Goal: Communication & Community: Answer question/provide support

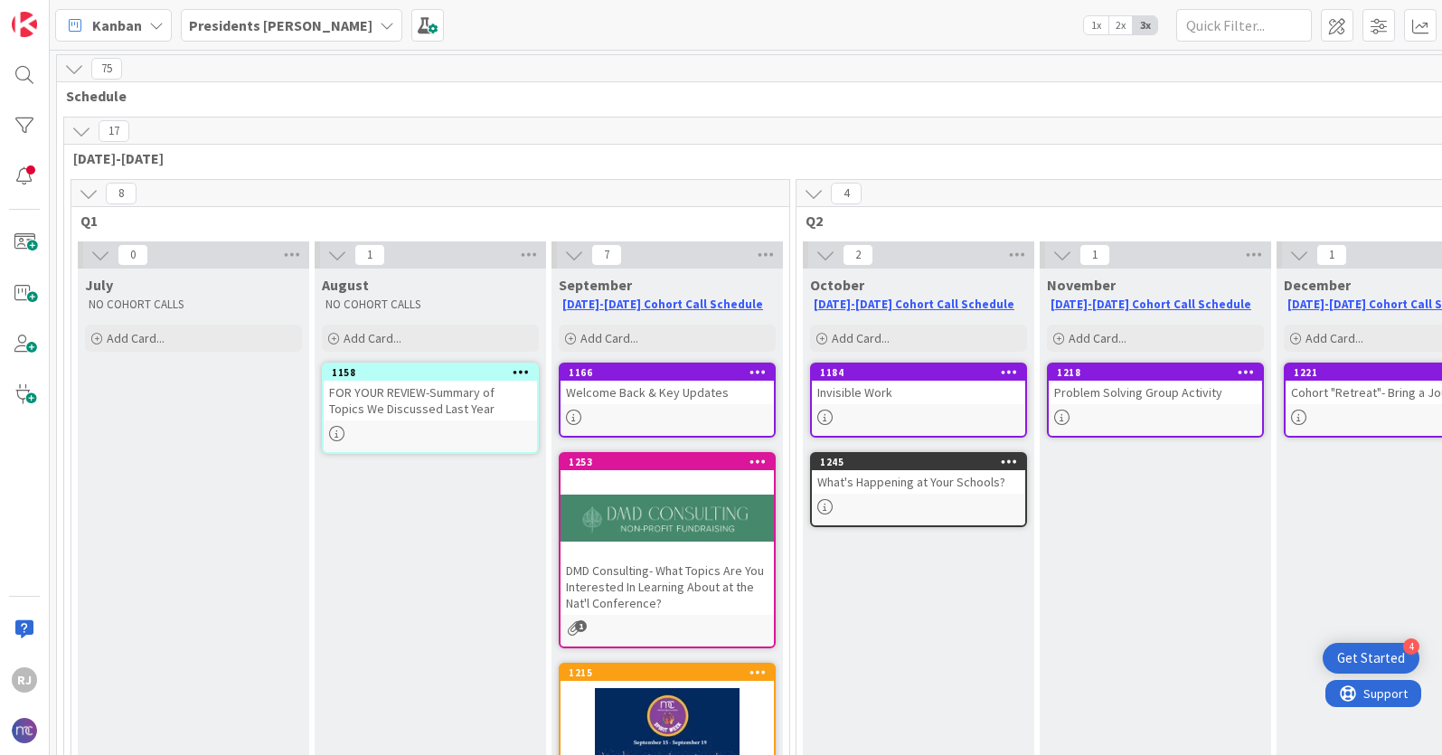
click at [251, 29] on b "Presidents Cohort Calls" at bounding box center [281, 25] width 184 height 18
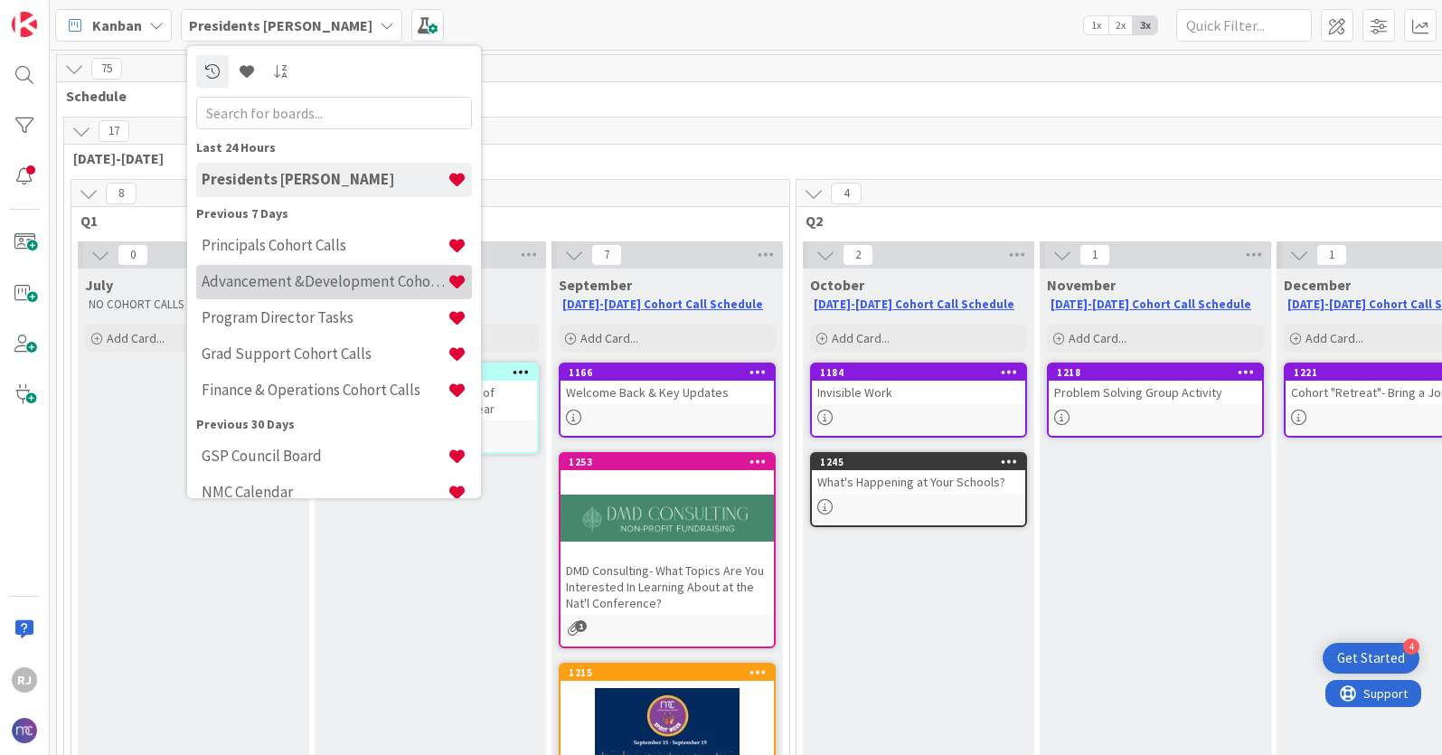
click at [246, 266] on div "Advancement &Development Cohort Calls" at bounding box center [334, 282] width 276 height 34
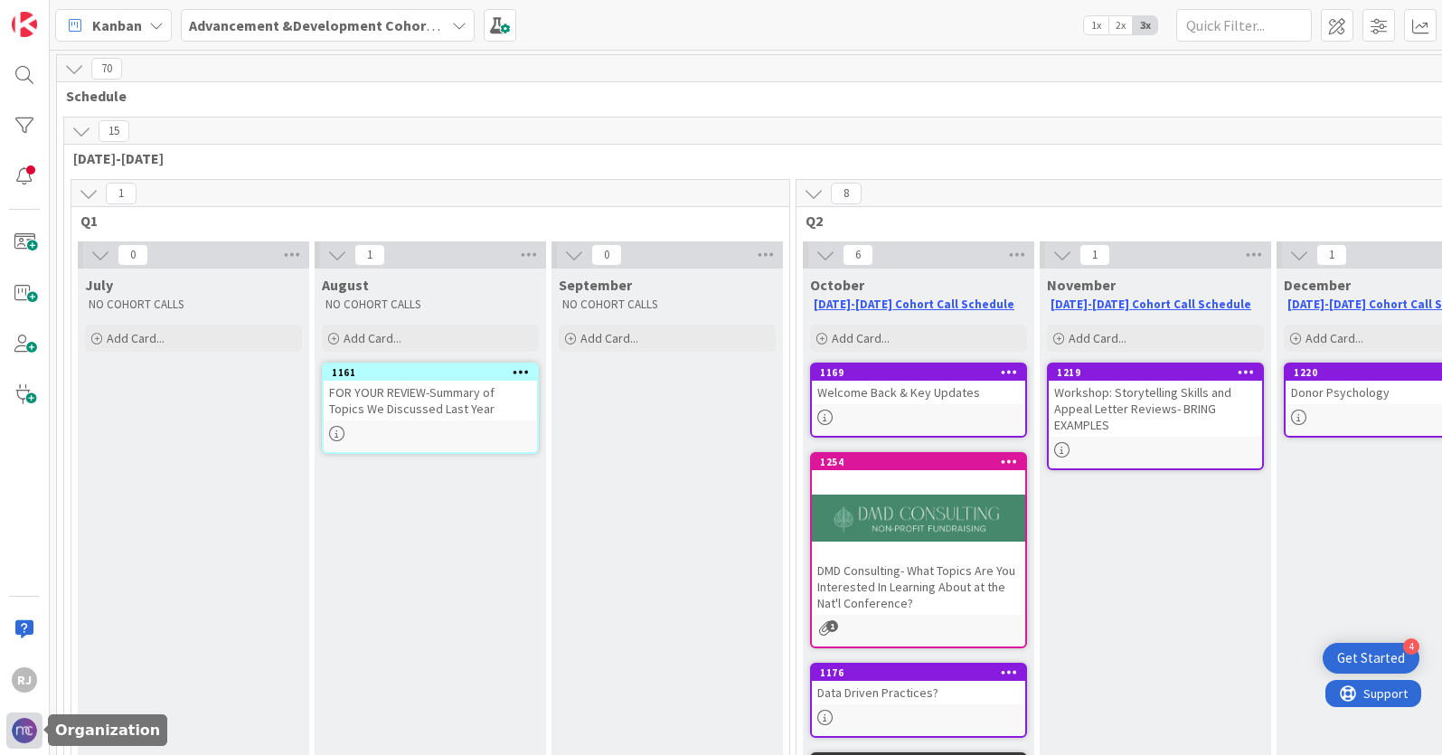
click at [21, 732] on img at bounding box center [24, 730] width 25 height 25
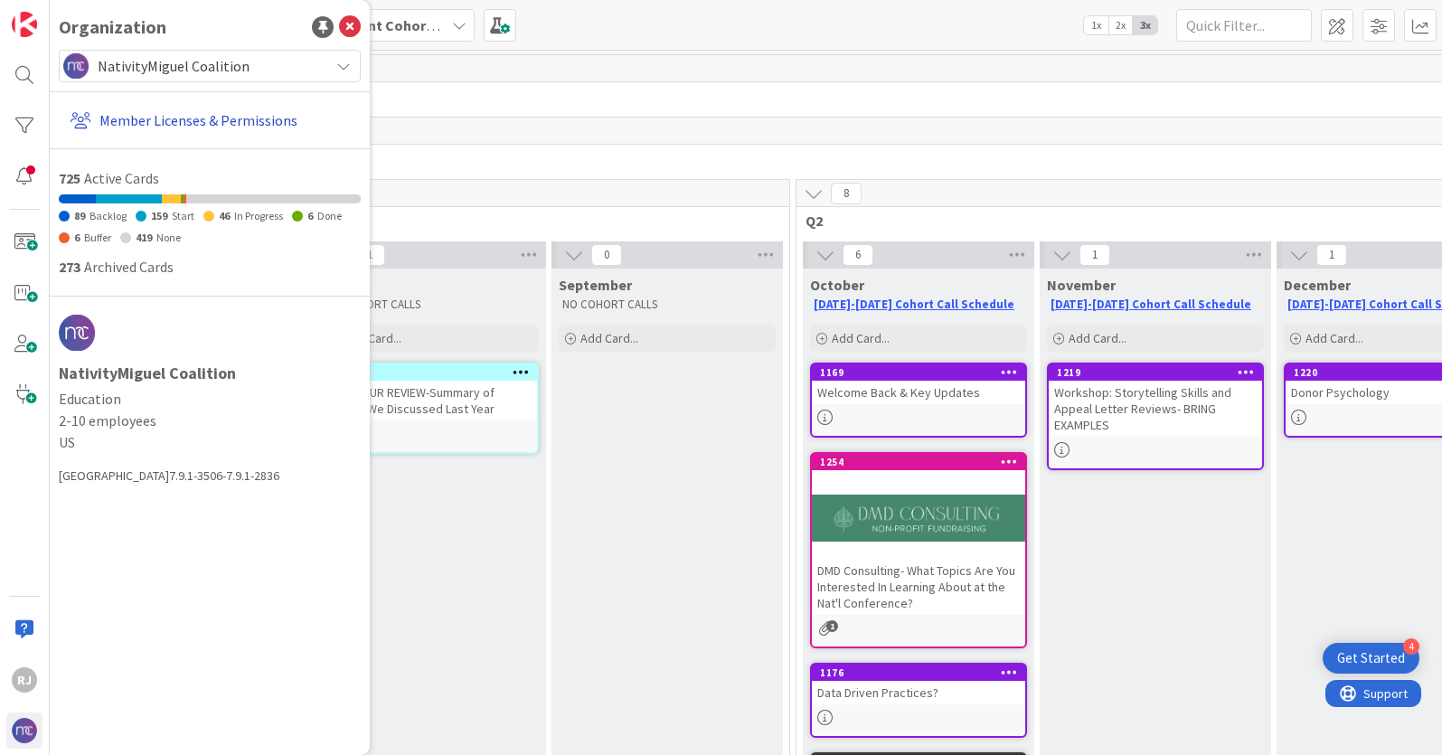
click at [215, 115] on link "Member Licenses & Permissions" at bounding box center [212, 120] width 298 height 33
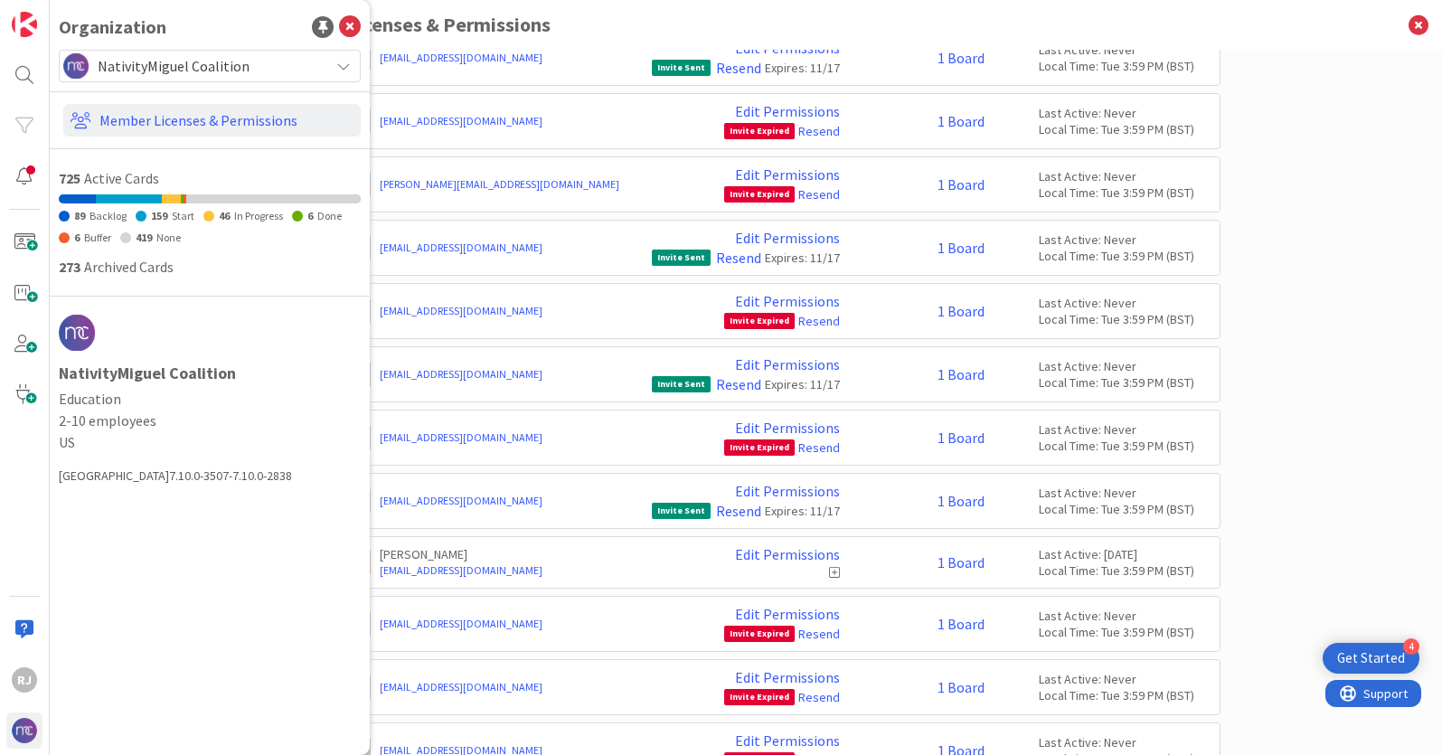
scroll to position [14949, 0]
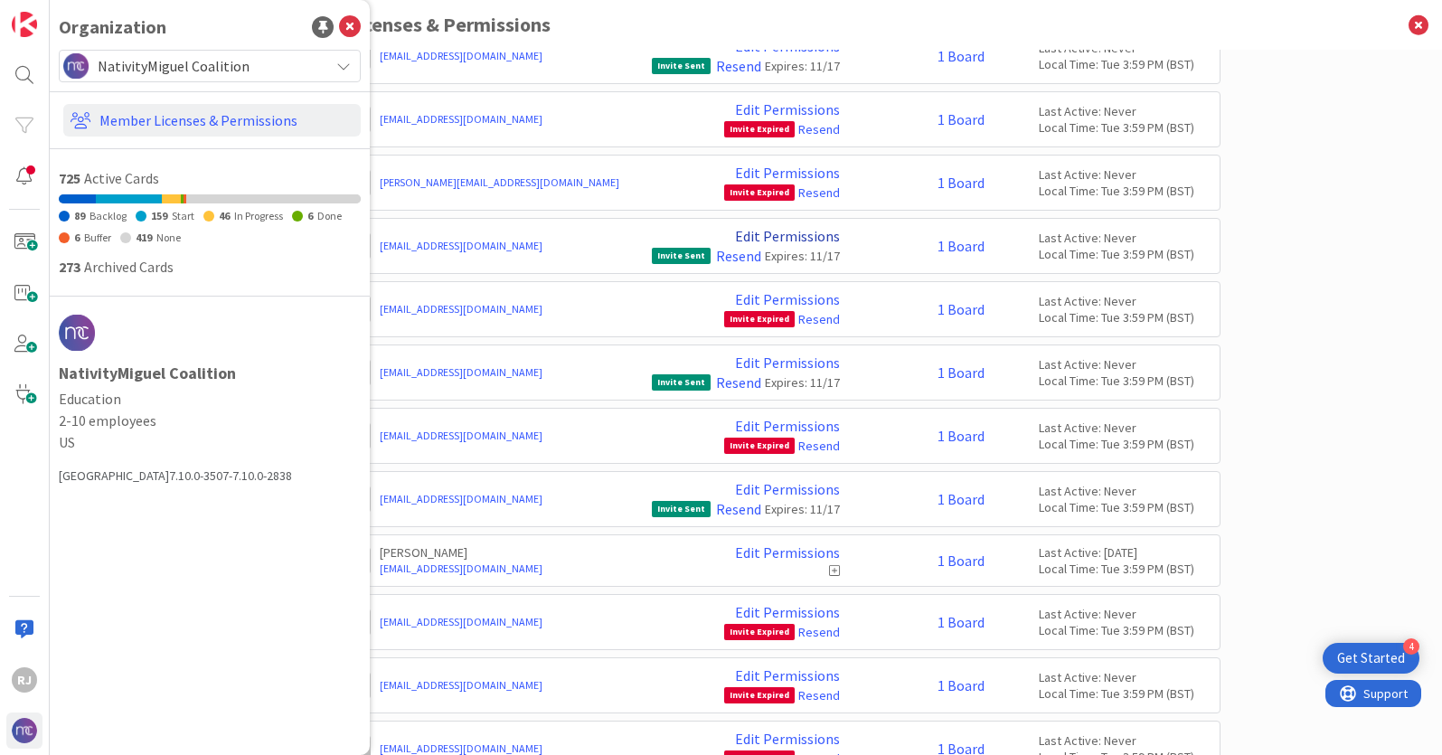
click at [789, 228] on link "Edit Permissions" at bounding box center [787, 236] width 105 height 16
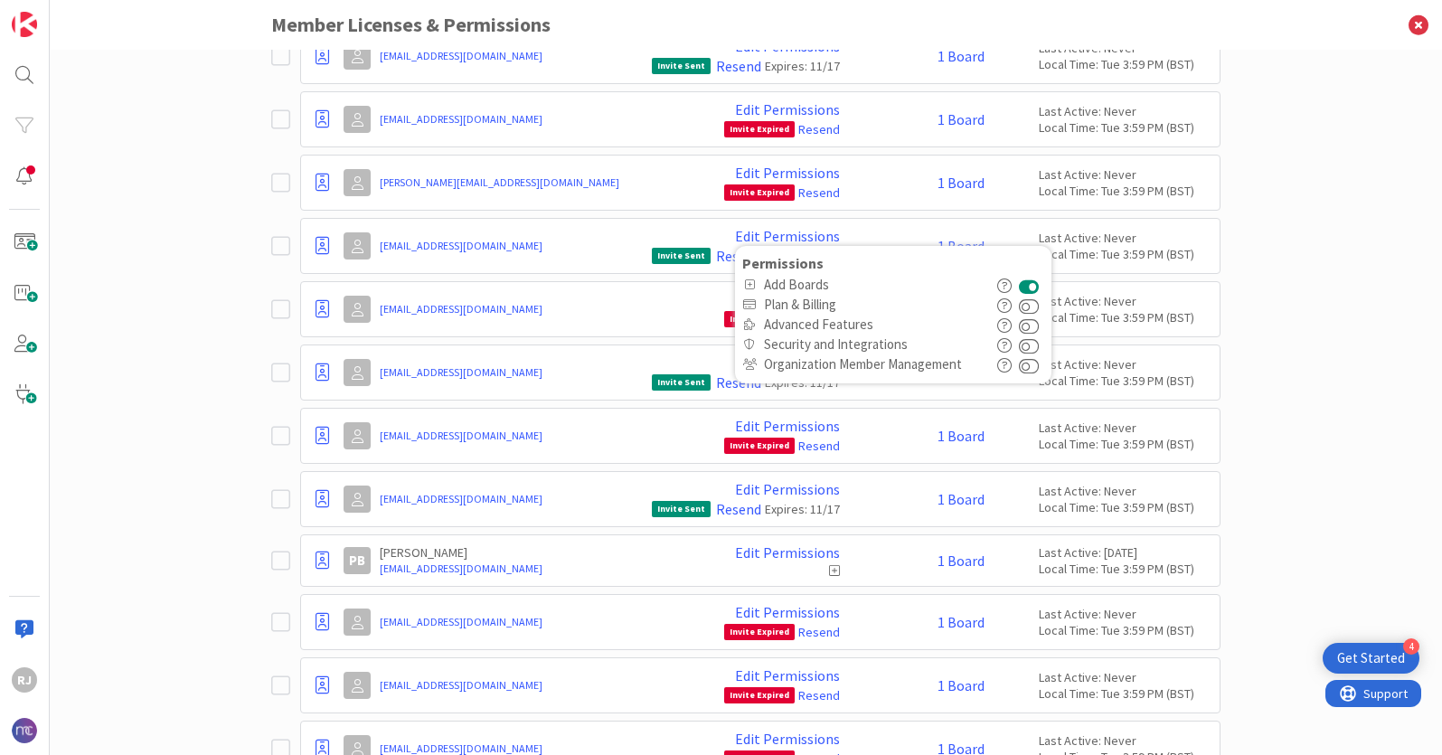
click at [1040, 275] on button at bounding box center [1029, 285] width 21 height 20
click at [320, 237] on icon at bounding box center [323, 246] width 14 height 18
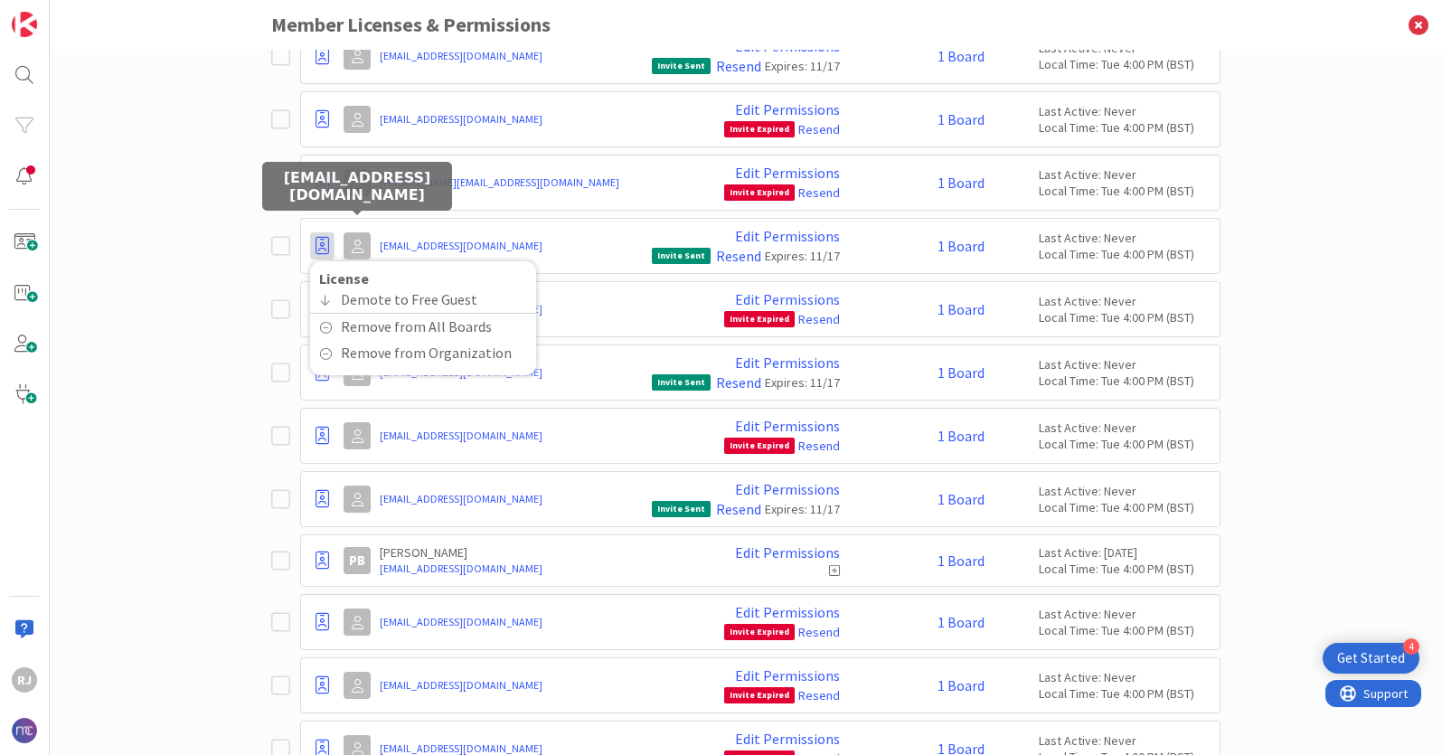
click at [354, 240] on icon at bounding box center [358, 247] width 12 height 14
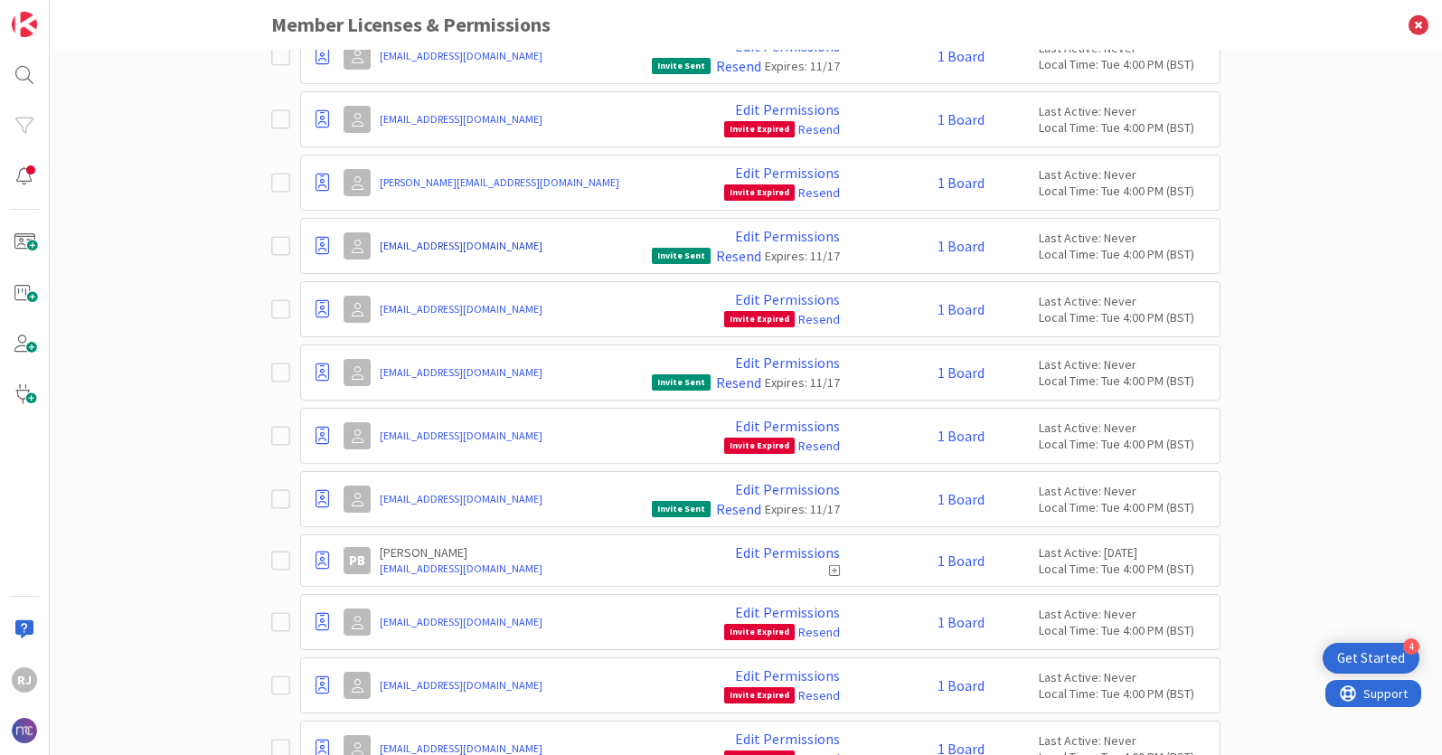
click at [420, 238] on link "[EMAIL_ADDRESS][DOMAIN_NAME]" at bounding box center [511, 246] width 263 height 16
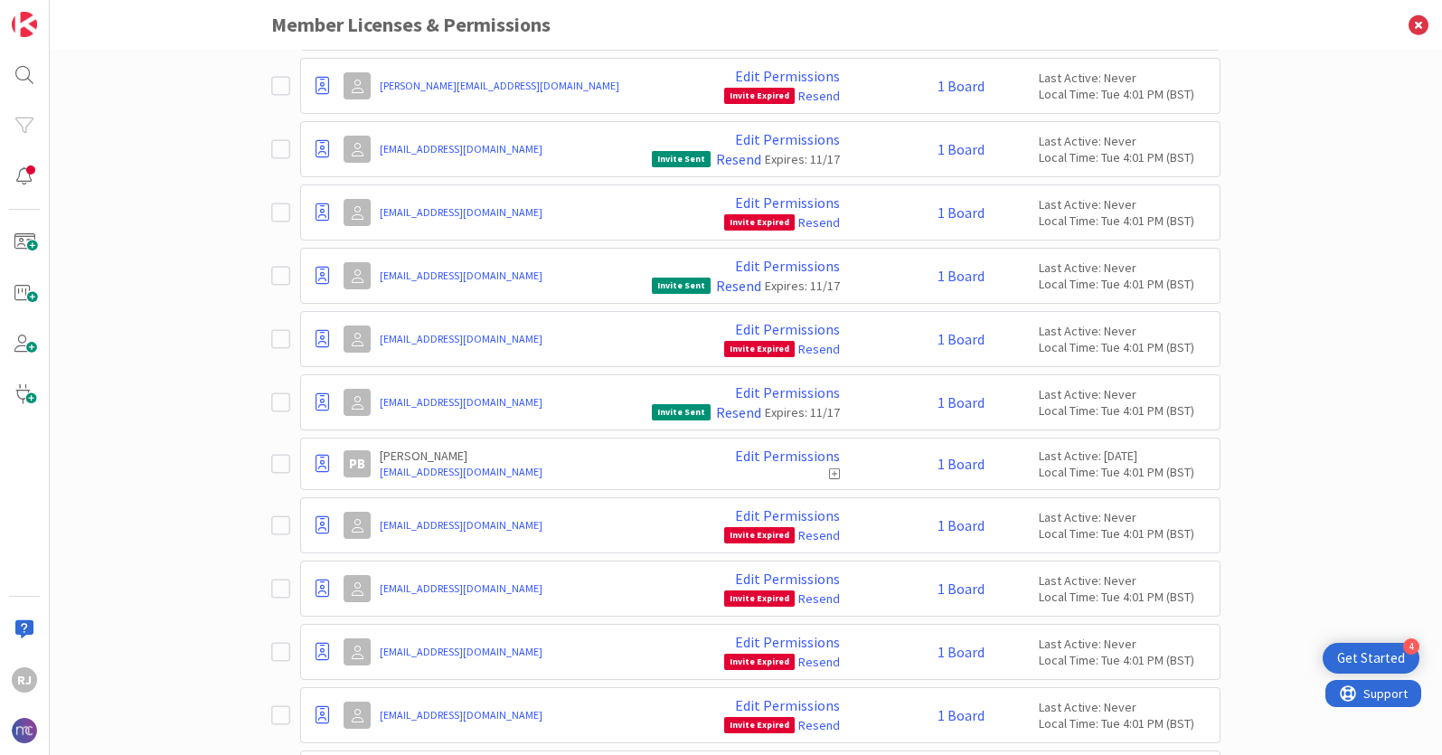
scroll to position [15037, 0]
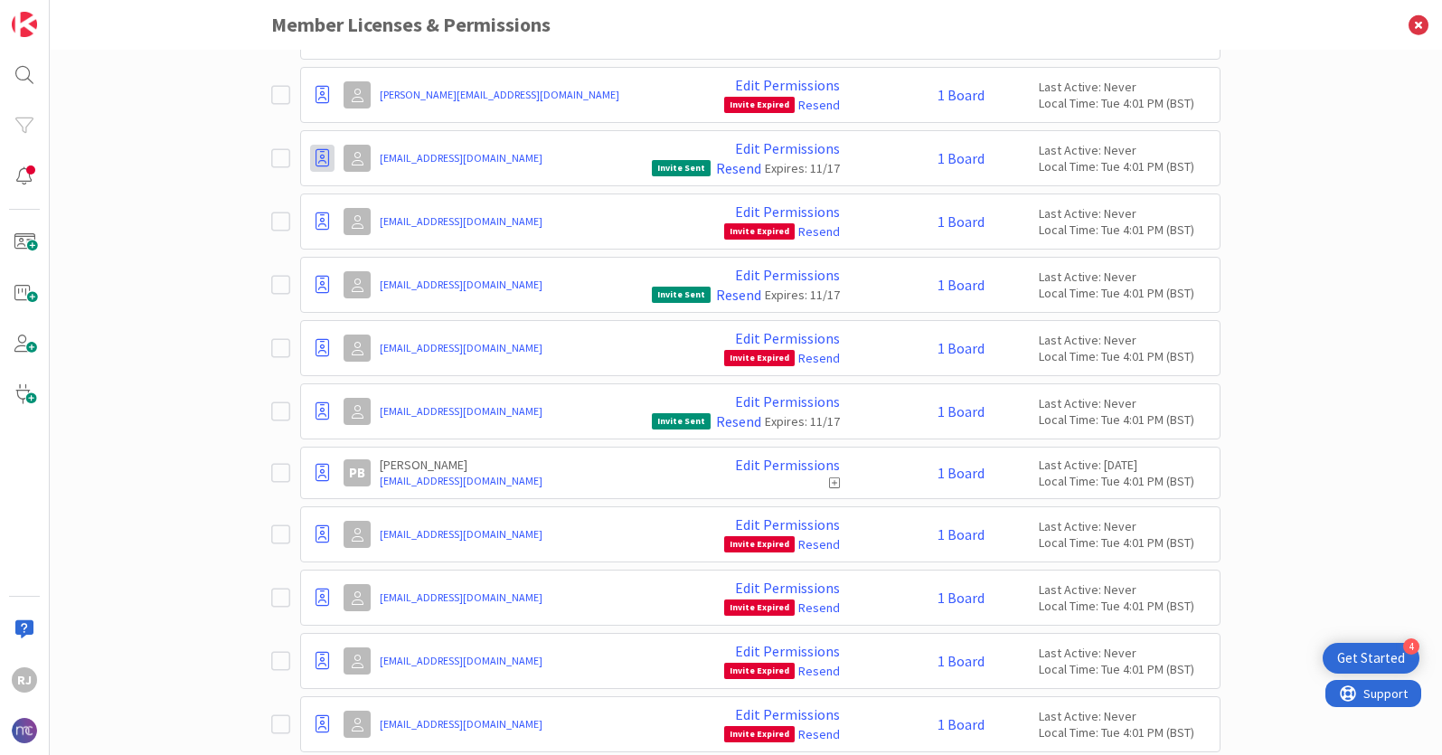
click at [321, 149] on icon at bounding box center [323, 158] width 14 height 18
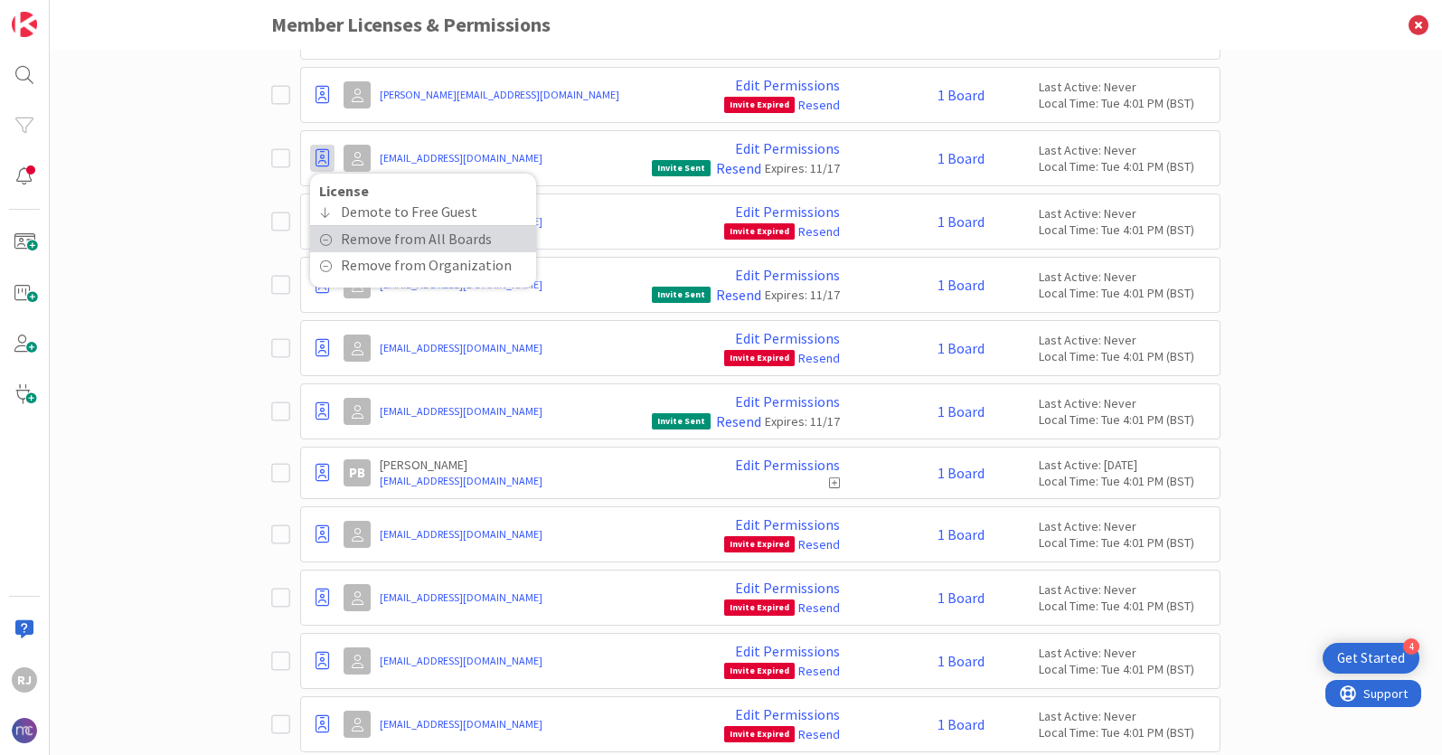
click at [385, 226] on span "Remove from All Boards" at bounding box center [416, 239] width 151 height 26
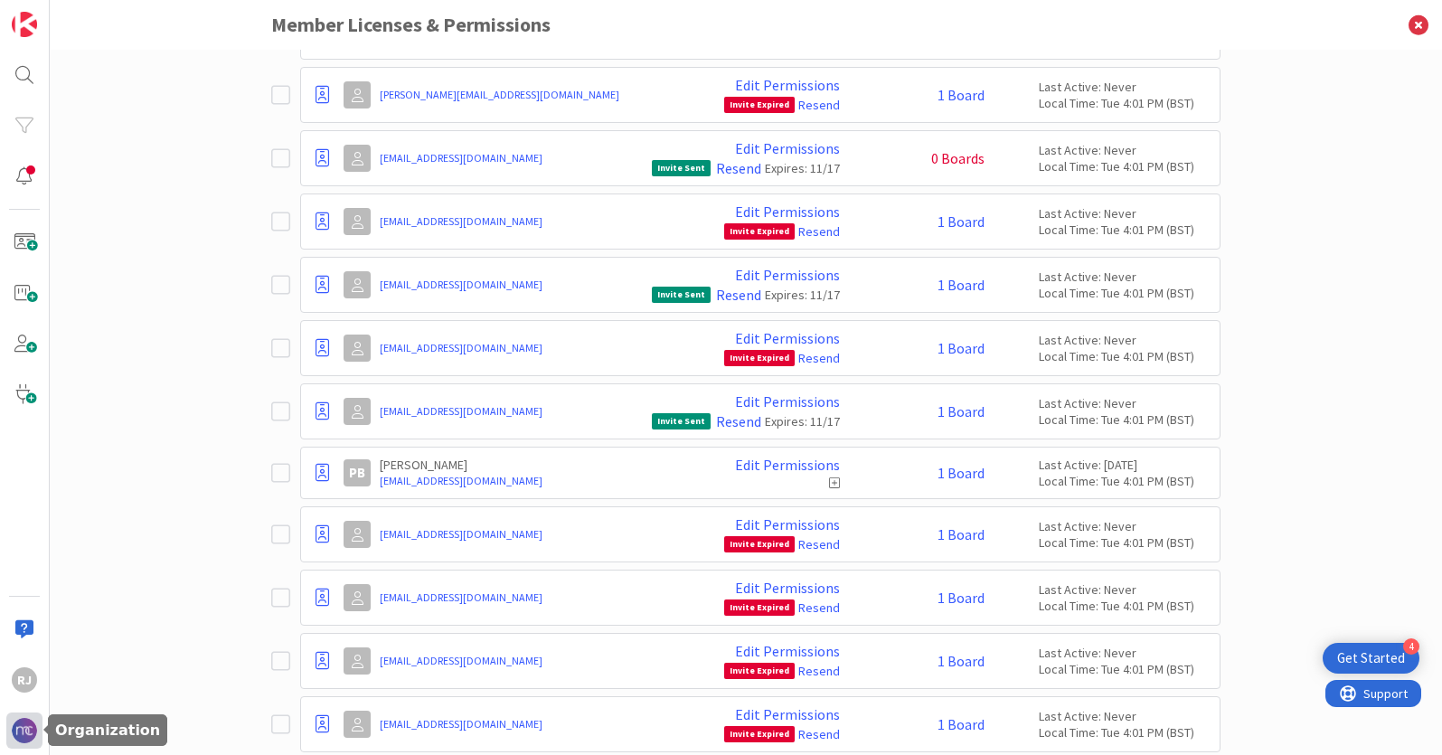
click at [31, 739] on img at bounding box center [24, 730] width 25 height 25
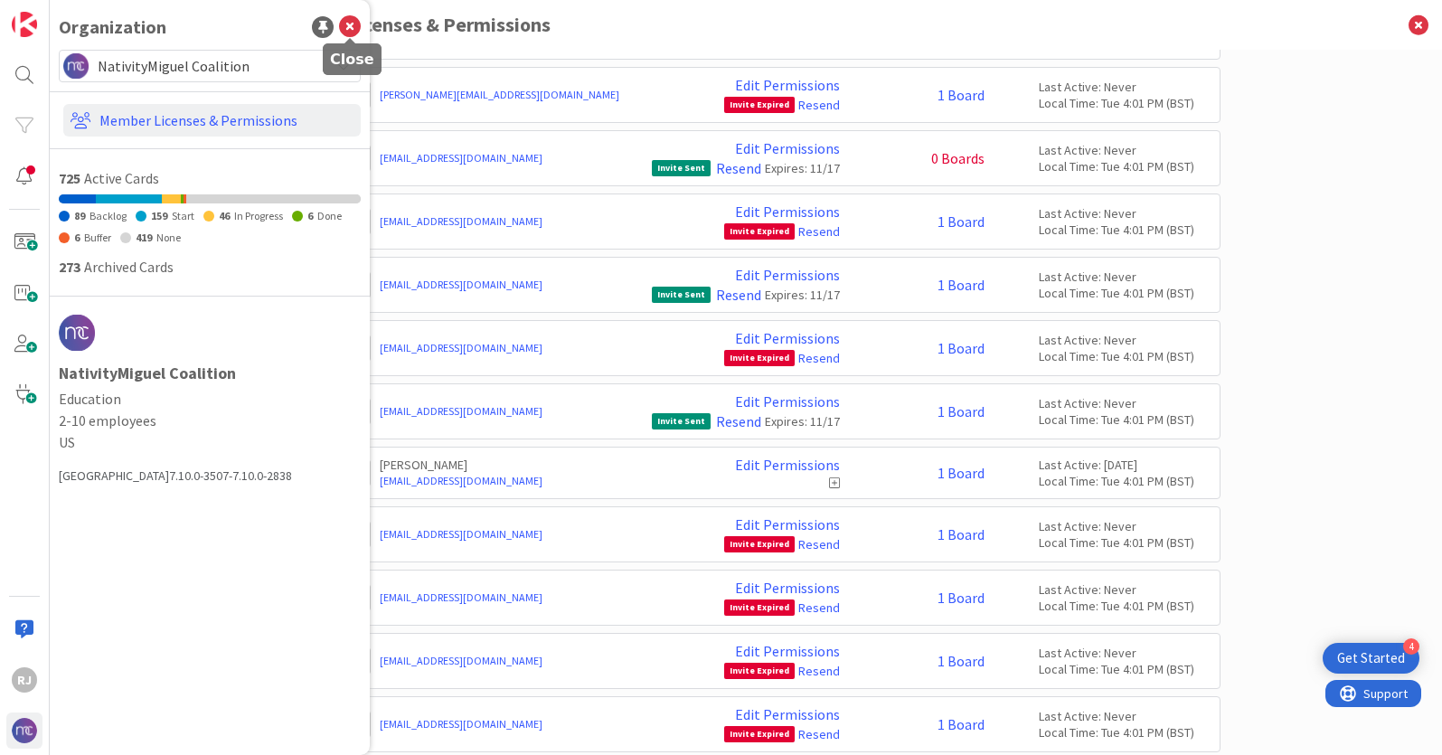
click at [348, 23] on icon at bounding box center [350, 27] width 22 height 22
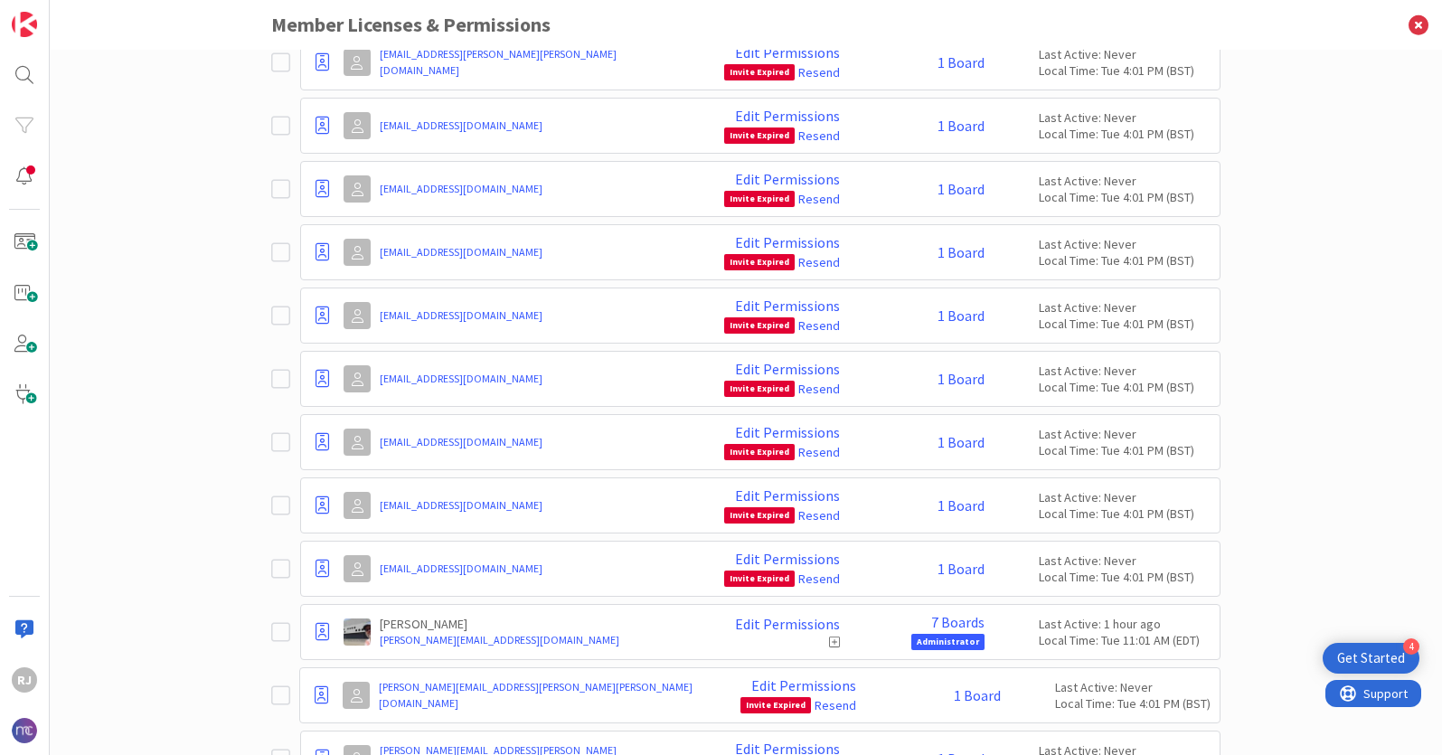
scroll to position [13255, 0]
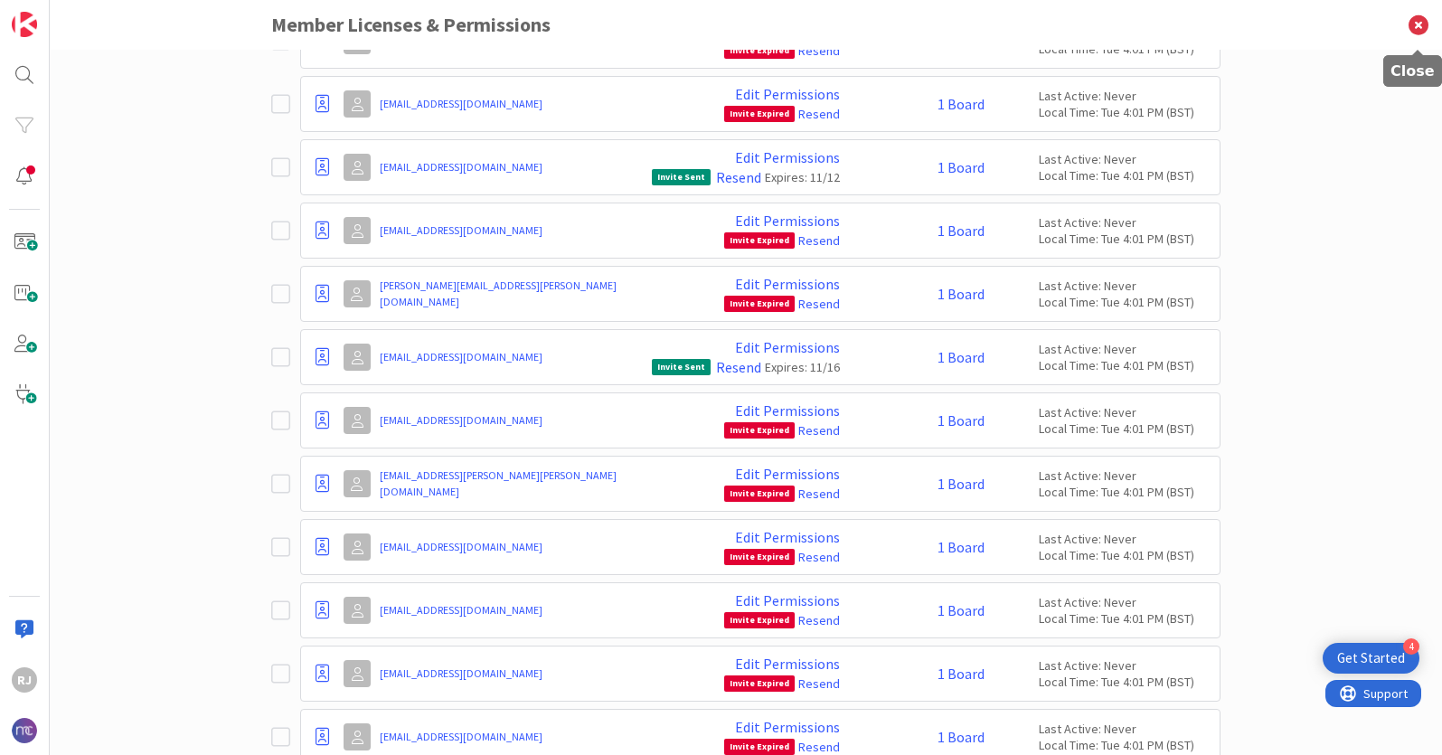
click at [1425, 27] on icon at bounding box center [1418, 25] width 47 height 50
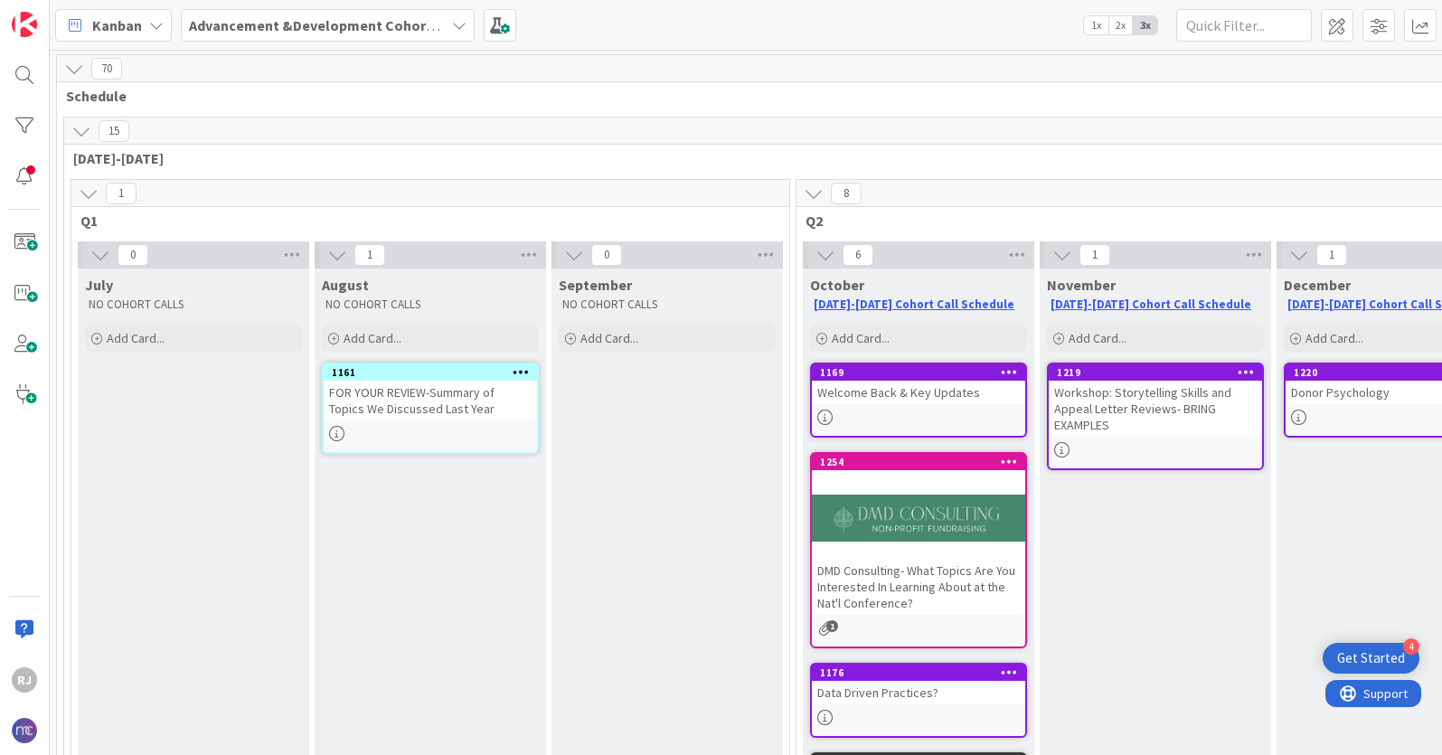
click at [245, 24] on b "Advancement &Development Cohort Calls" at bounding box center [328, 25] width 279 height 18
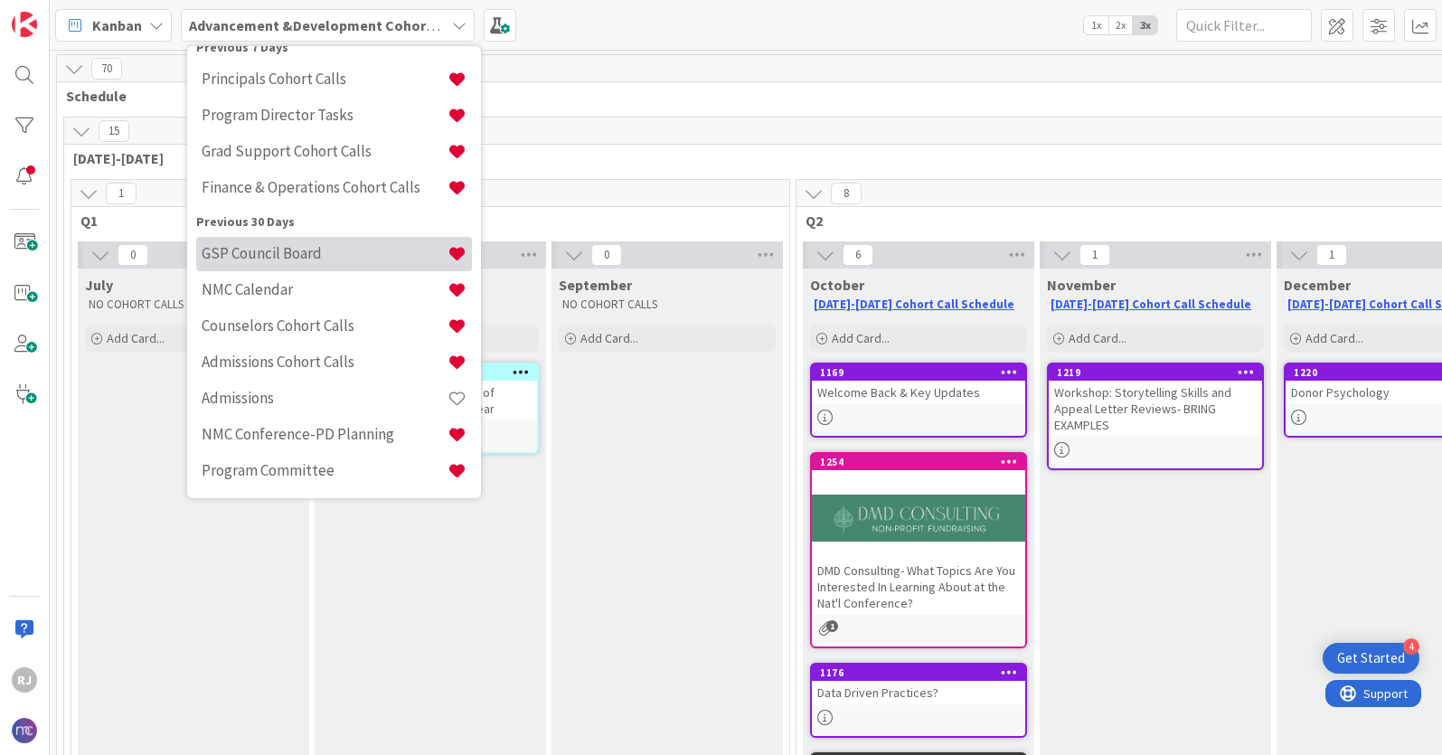
scroll to position [204, 0]
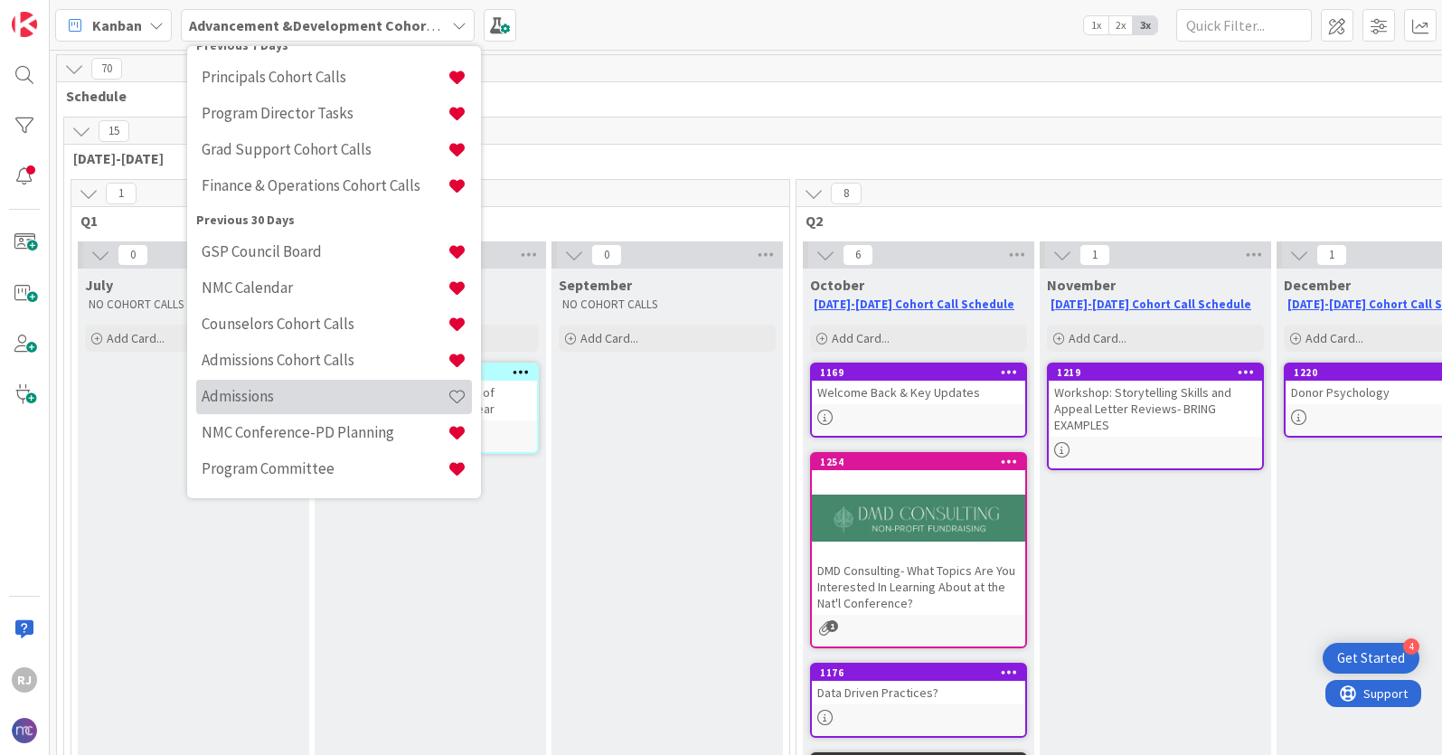
click at [254, 394] on h4 "Admissions" at bounding box center [325, 396] width 246 height 18
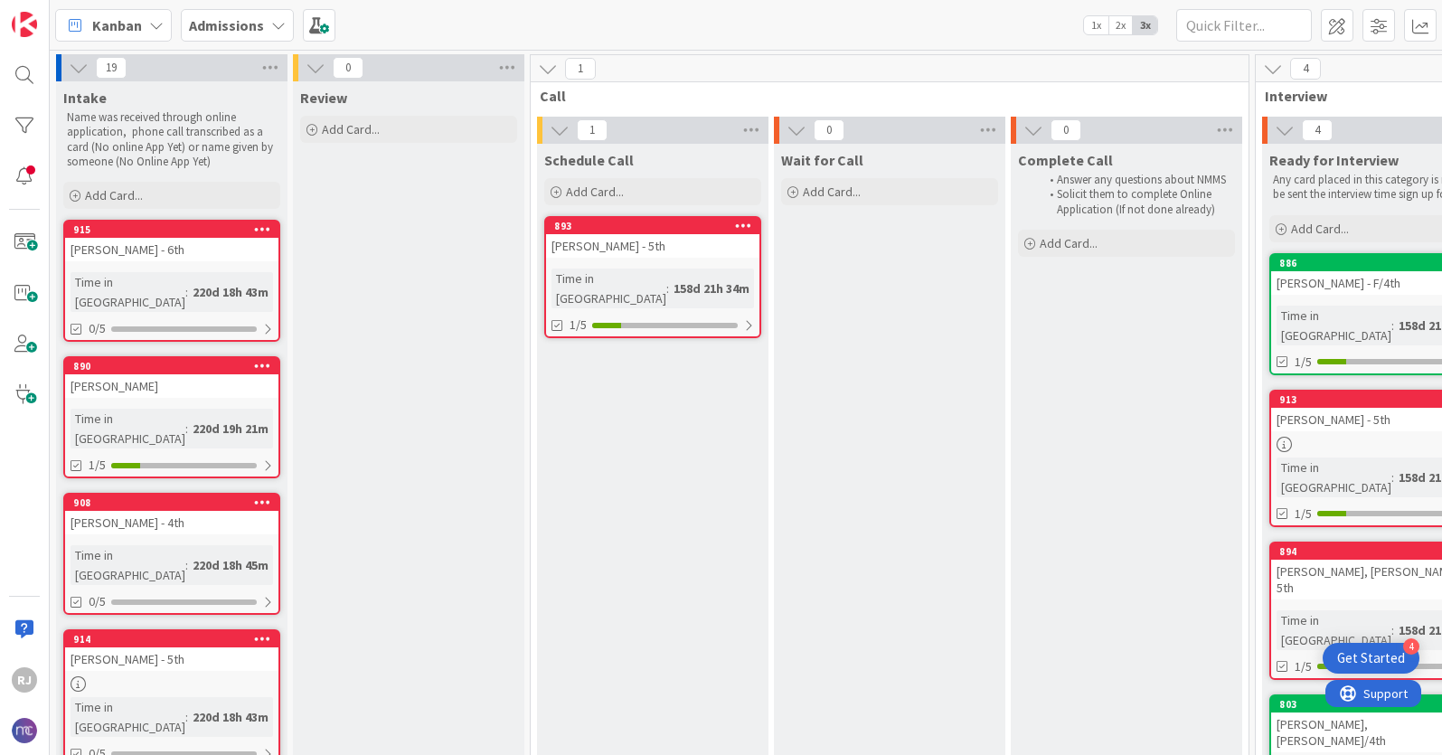
click at [242, 22] on b "Admissions" at bounding box center [226, 25] width 75 height 18
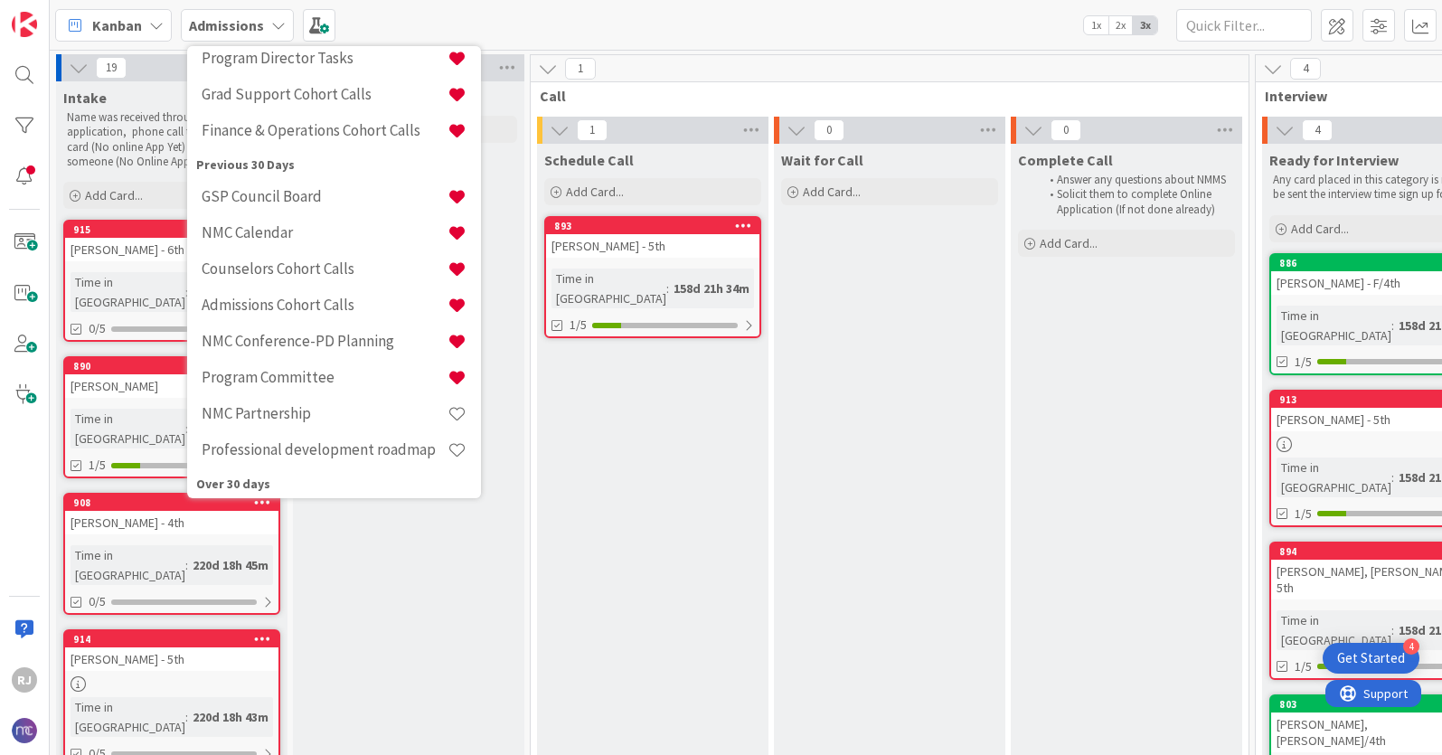
scroll to position [298, 0]
click at [264, 298] on h4 "Admissions Cohort Calls" at bounding box center [325, 303] width 246 height 18
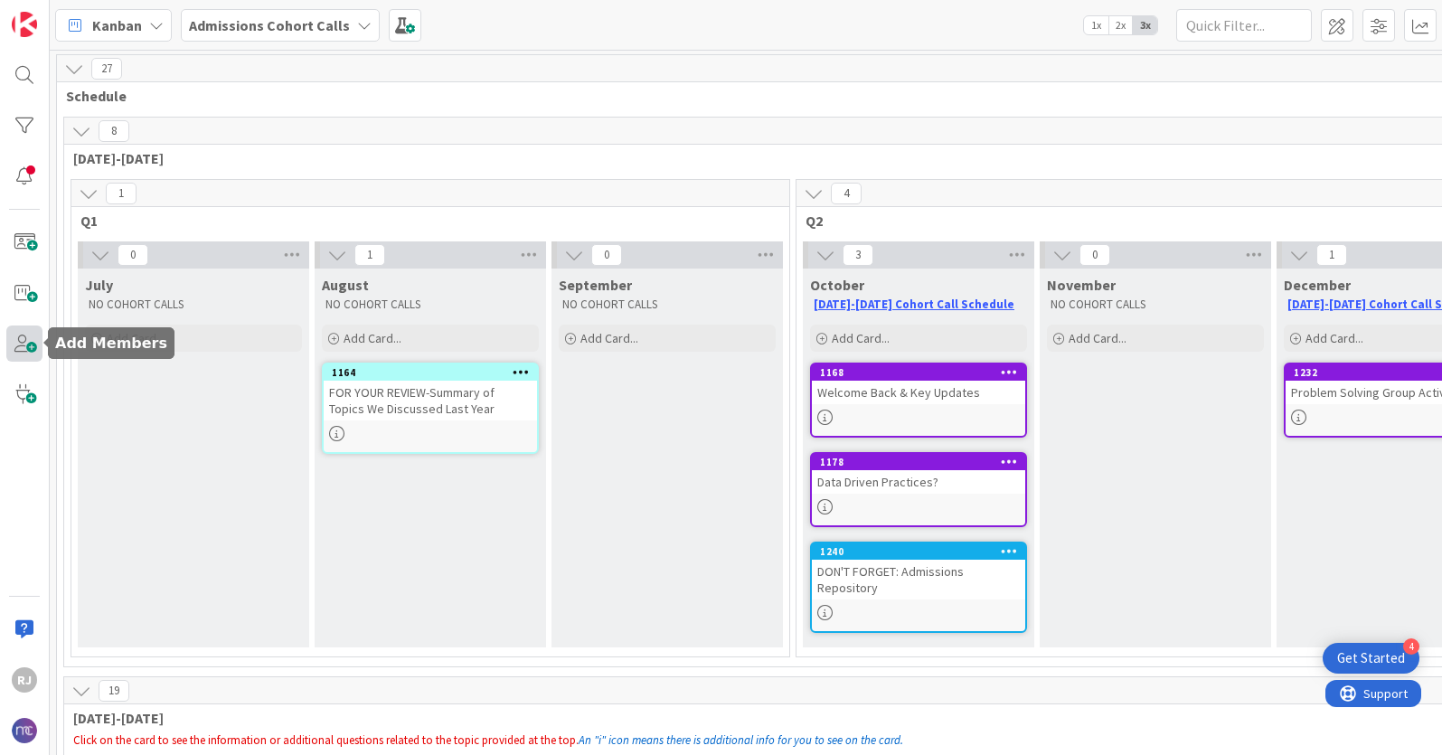
click at [17, 343] on span at bounding box center [24, 344] width 36 height 36
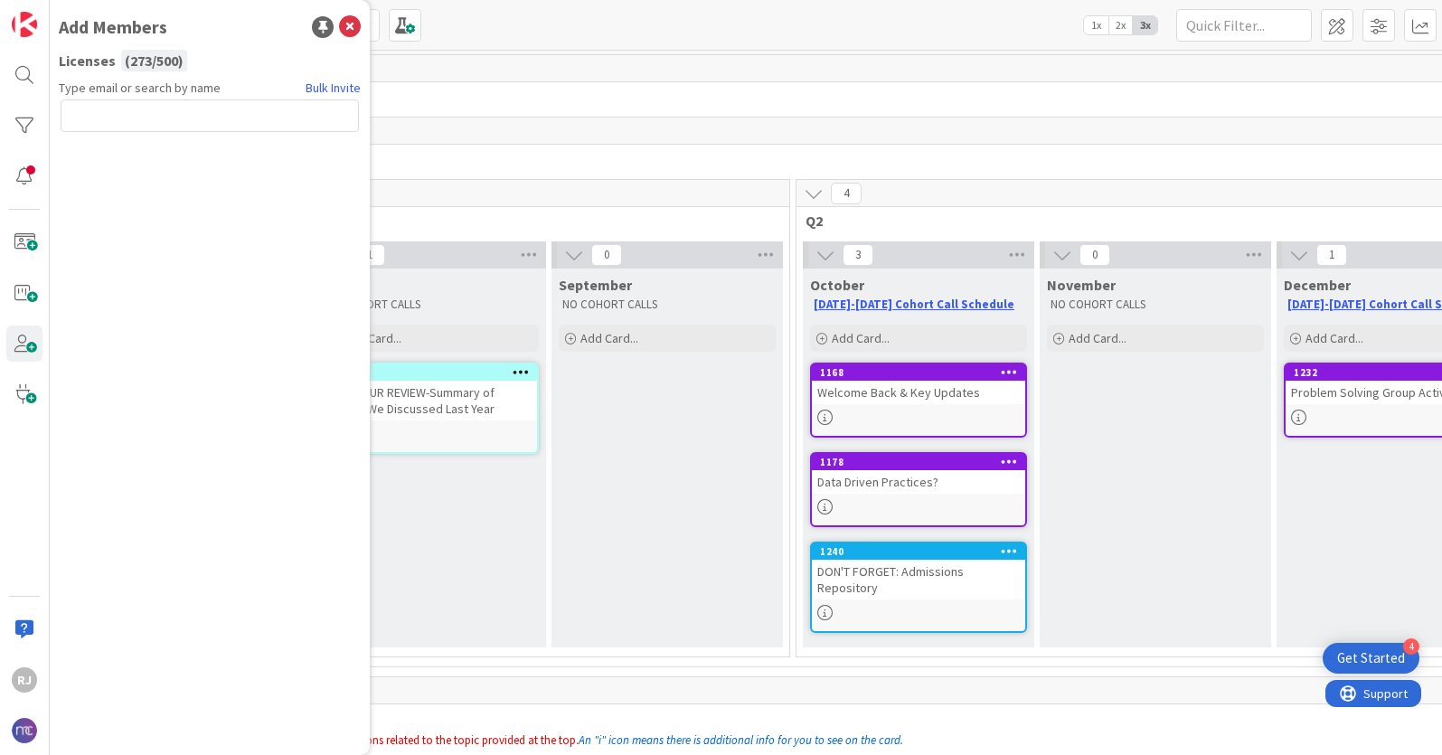
click at [147, 118] on input "text" at bounding box center [210, 115] width 298 height 33
click at [101, 118] on input "text" at bounding box center [210, 115] width 298 height 33
type input "[EMAIL_ADDRESS][DOMAIN_NAME]"
click at [333, 85] on link "Bulk Invite" at bounding box center [333, 88] width 55 height 19
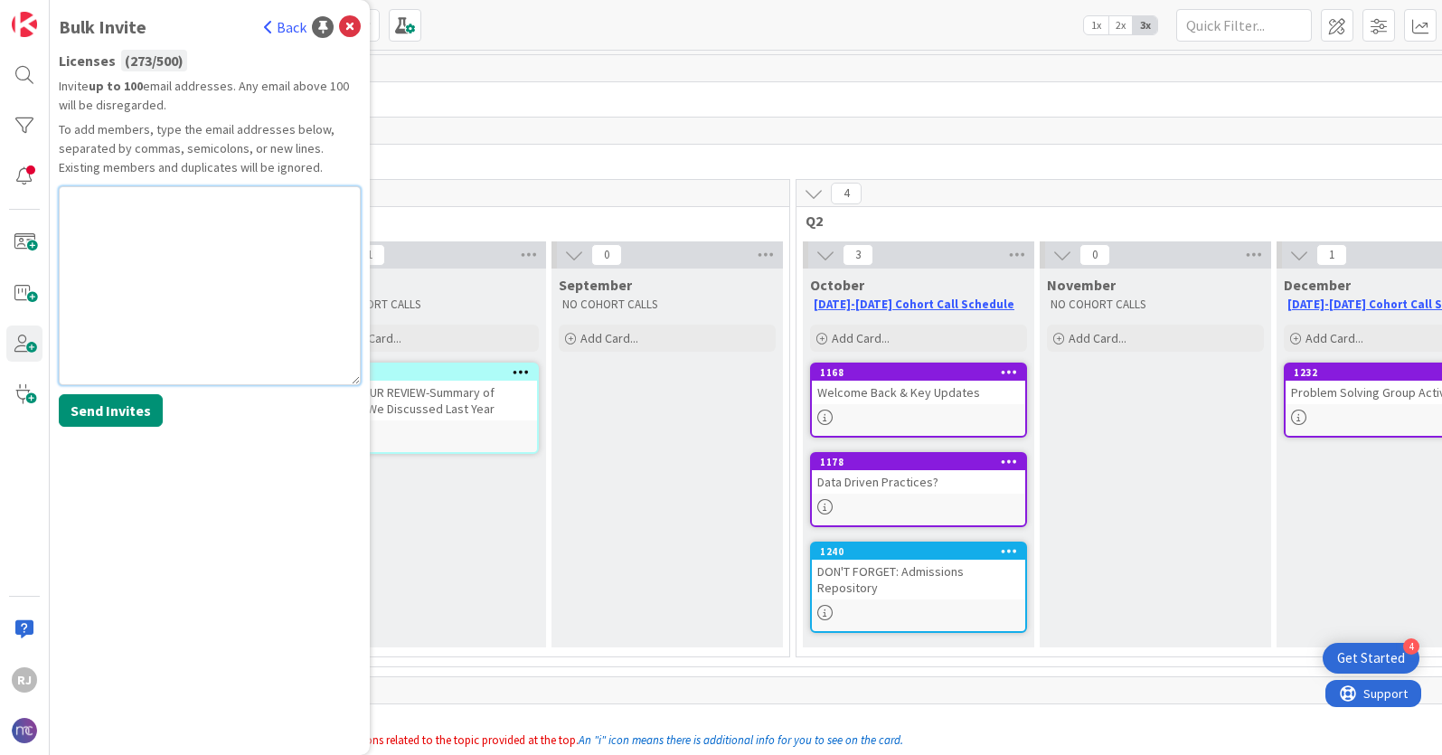
click at [129, 219] on textarea at bounding box center [210, 285] width 302 height 199
paste textarea "[EMAIL_ADDRESS][DOMAIN_NAME]"
type textarea "[EMAIL_ADDRESS][DOMAIN_NAME]"
click at [118, 409] on button "Send Invites" at bounding box center [111, 410] width 104 height 33
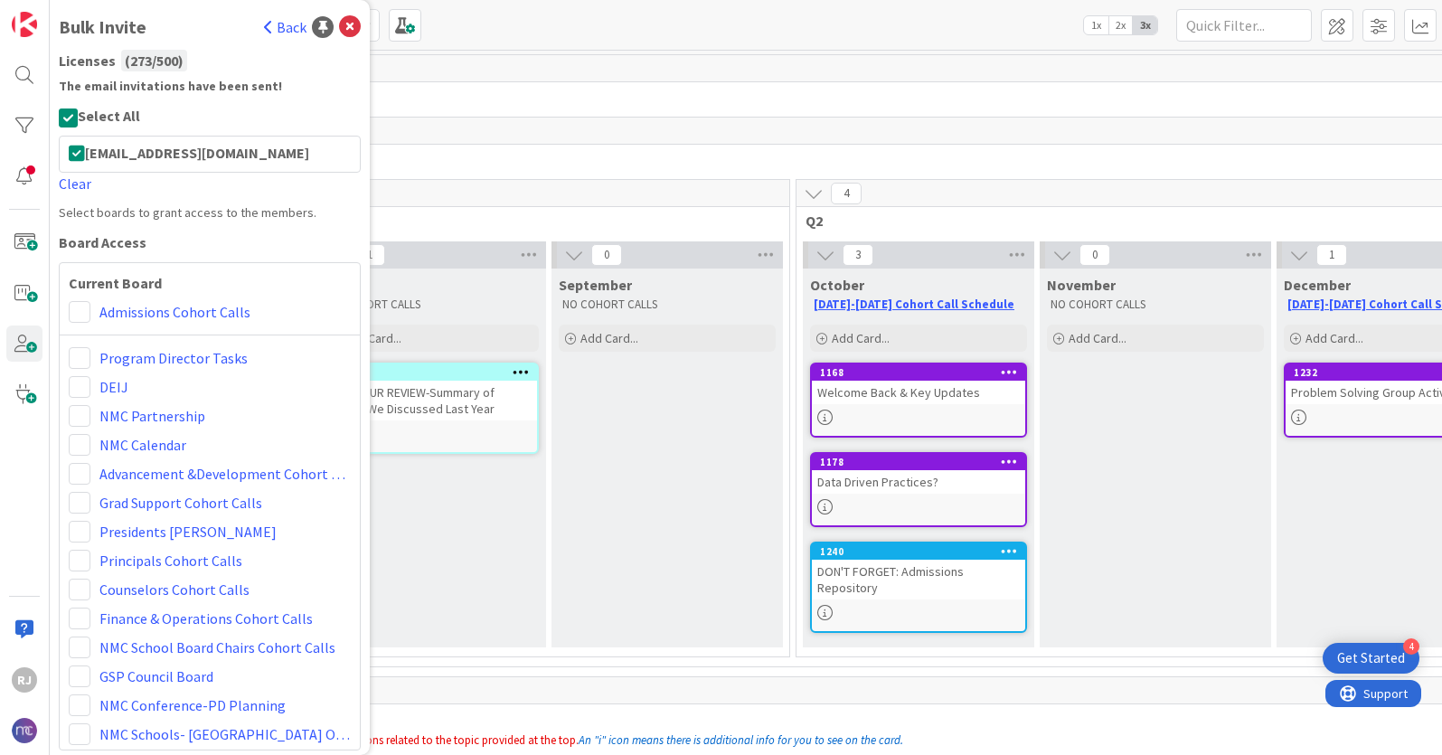
click at [90, 322] on div at bounding box center [80, 312] width 22 height 22
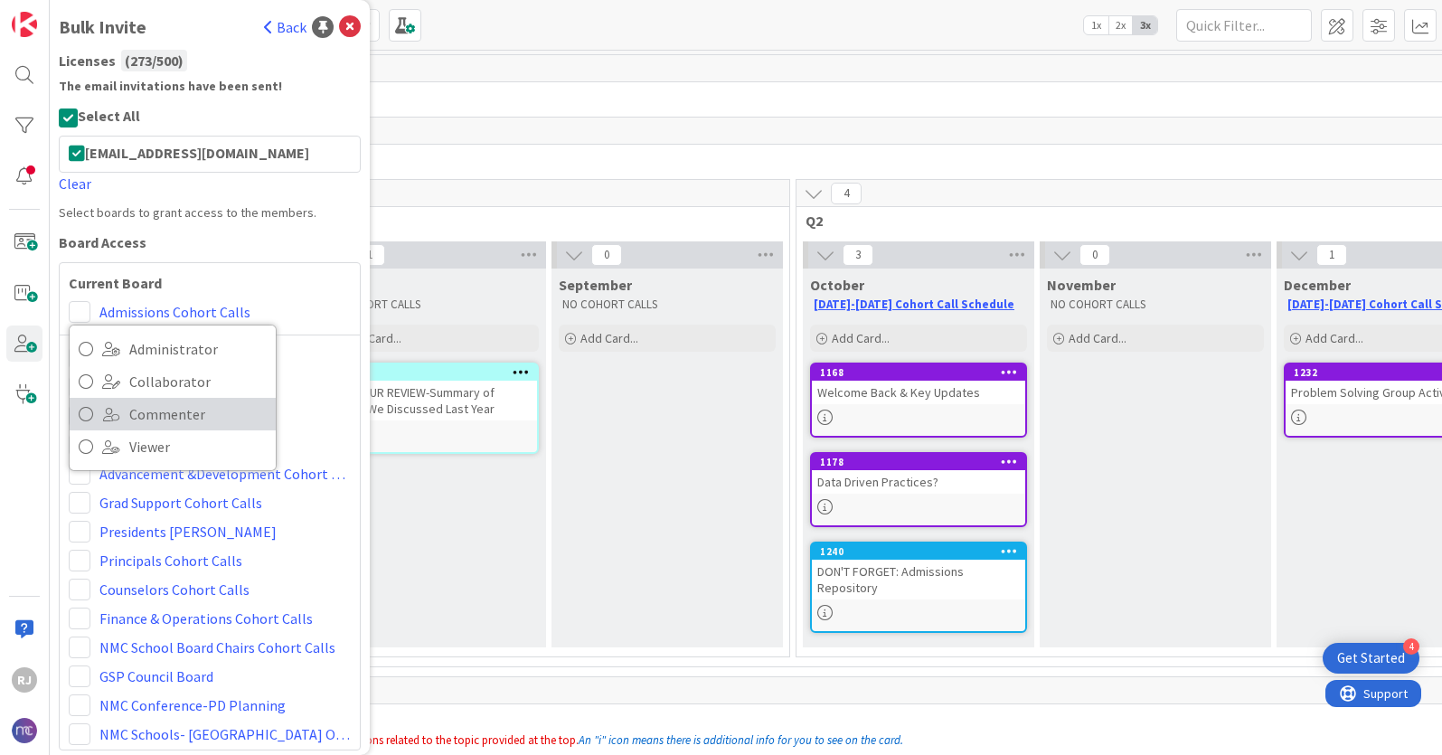
click at [89, 408] on icon at bounding box center [86, 414] width 14 height 27
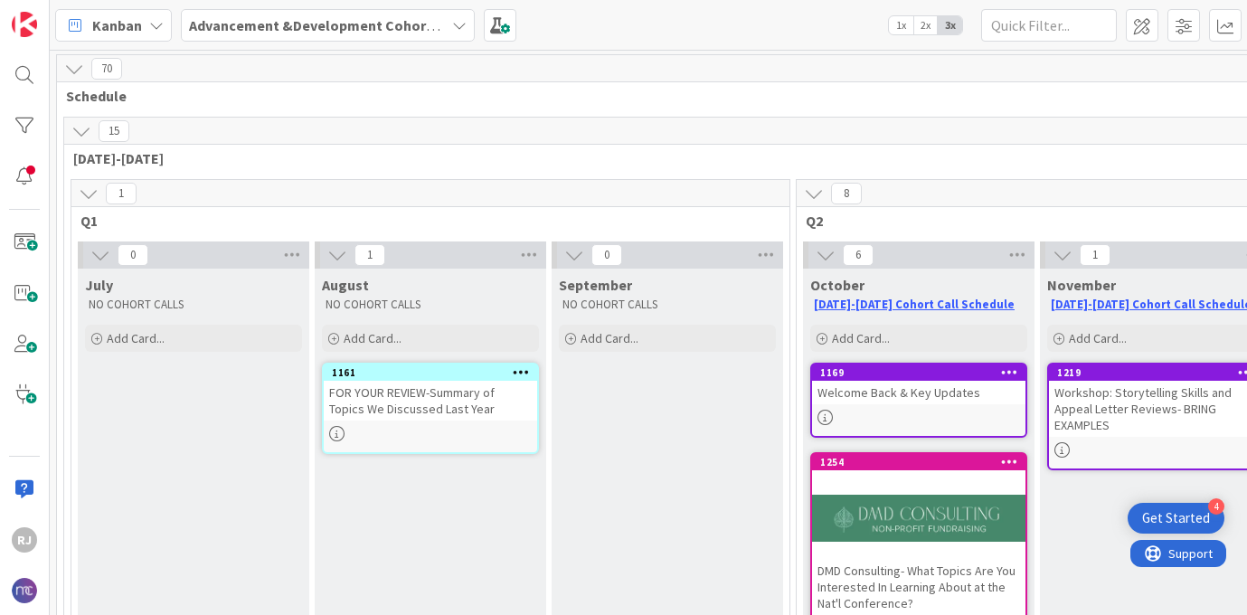
scroll to position [173, 114]
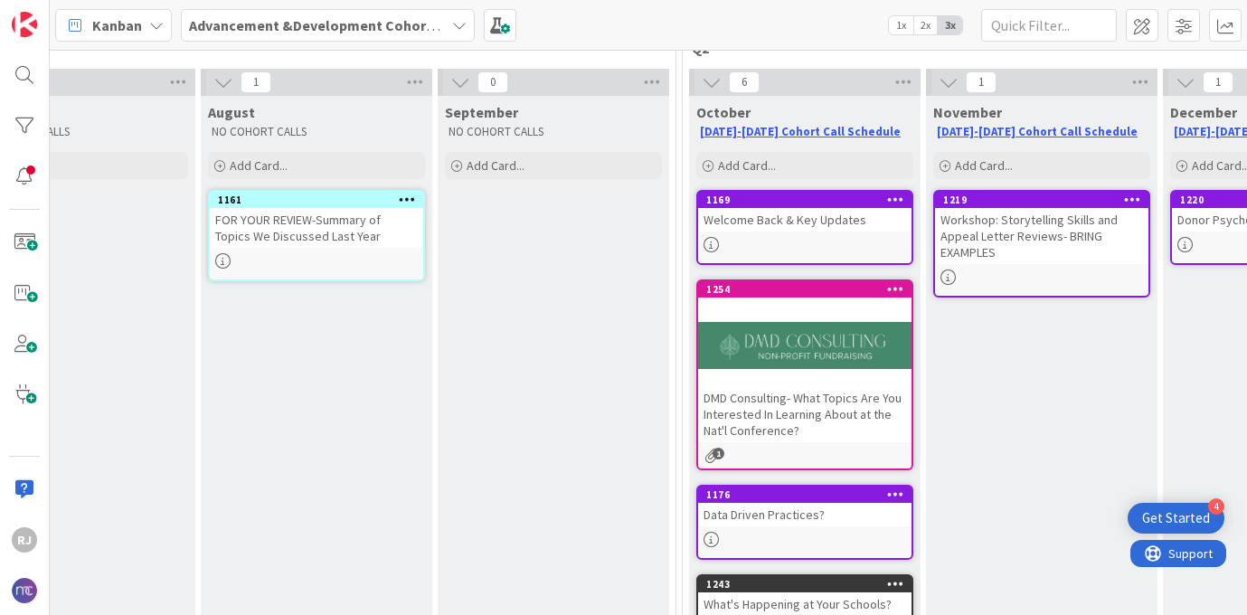
click at [213, 23] on b "Advancement &Development Cohort Calls" at bounding box center [328, 25] width 279 height 18
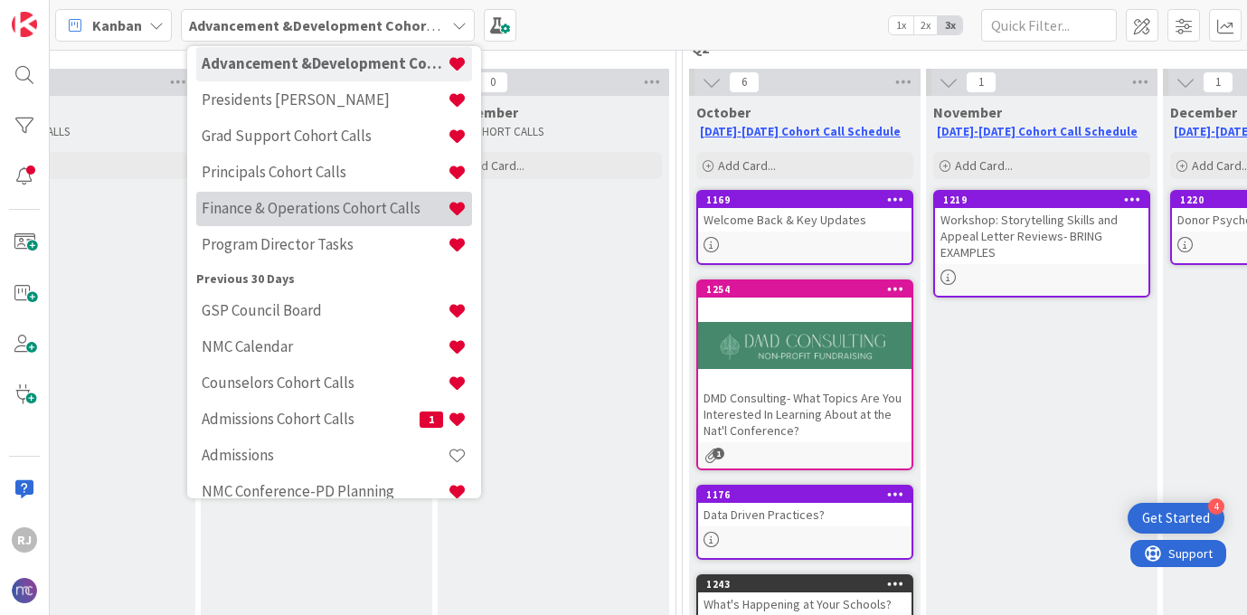
scroll to position [121, 0]
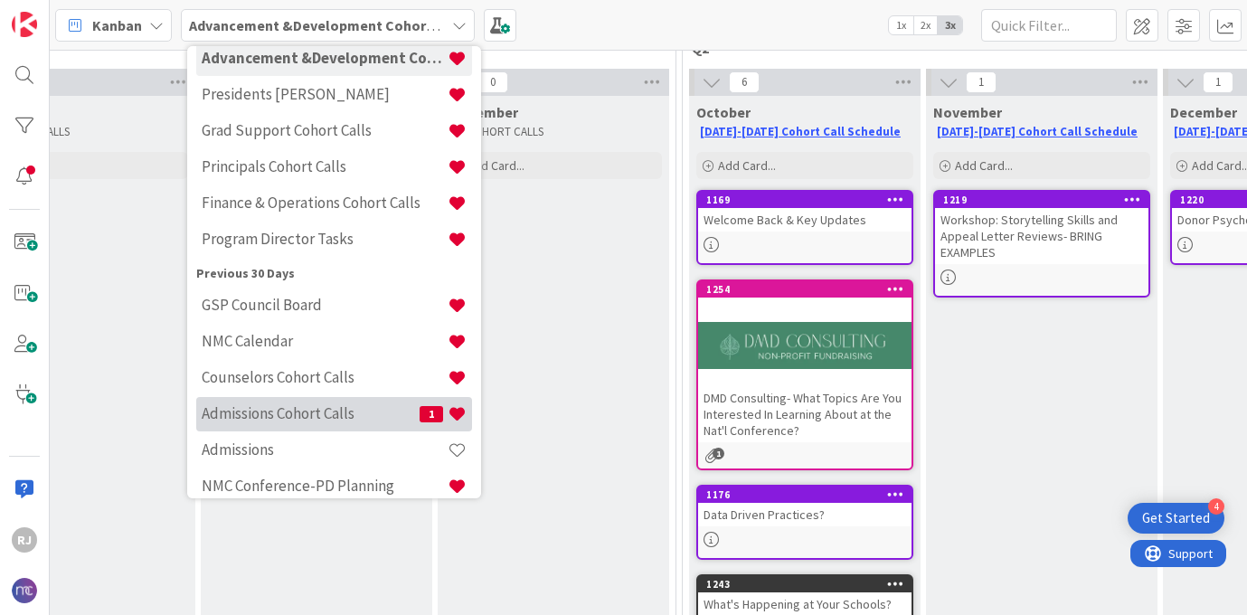
click at [291, 413] on h4 "Admissions Cohort Calls" at bounding box center [311, 413] width 218 height 18
